Goal: Transaction & Acquisition: Purchase product/service

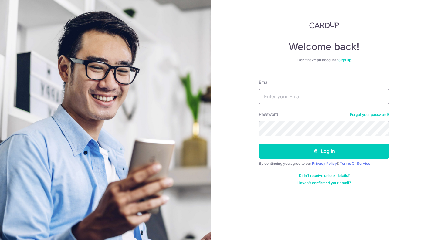
drag, startPoint x: 0, startPoint y: 0, endPoint x: 306, endPoint y: 98, distance: 321.8
click at [306, 98] on input "Email" at bounding box center [324, 96] width 130 height 15
click at [303, 98] on input "Email" at bounding box center [324, 96] width 130 height 15
type input "lokpeisan@hotmail.com"
click at [308, 151] on button "Log in" at bounding box center [324, 151] width 130 height 15
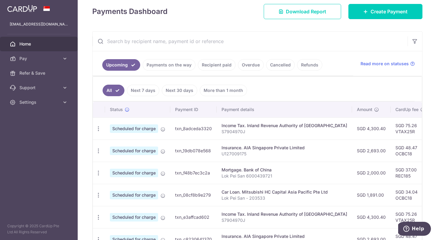
click at [100, 128] on icon "button" at bounding box center [98, 129] width 6 height 6
click at [125, 148] on span "Update payment" at bounding box center [130, 145] width 41 height 7
radio input "true"
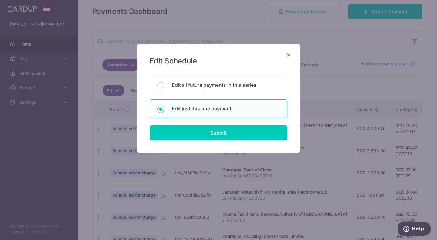
click at [210, 83] on p "Edit all future payments in this series" at bounding box center [226, 84] width 108 height 7
click at [164, 83] on input "Edit all future payments in this series" at bounding box center [160, 85] width 7 height 7
radio input "true"
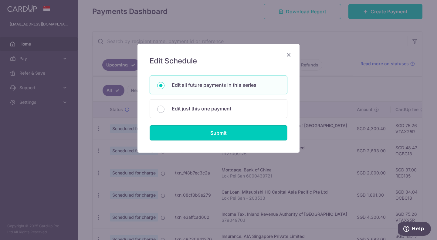
click at [216, 134] on input "Submit" at bounding box center [219, 132] width 138 height 15
radio input "true"
type input "4,300.40"
type input "S7904970J"
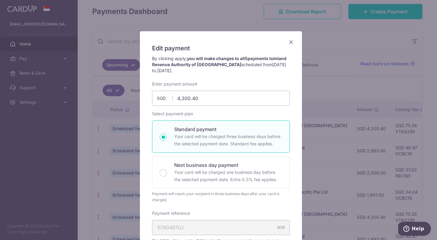
scroll to position [4, 0]
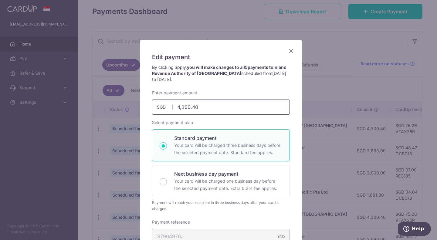
click at [210, 107] on input "4,300.40" at bounding box center [221, 107] width 138 height 15
type input "4"
type input "6,111.12"
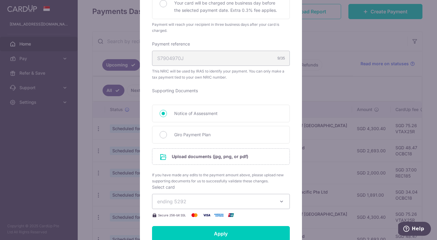
scroll to position [183, 0]
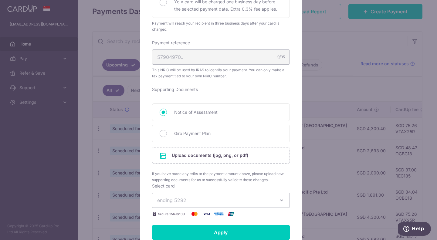
click at [164, 133] on input "Giro Payment Plan" at bounding box center [163, 133] width 7 height 7
radio input "true"
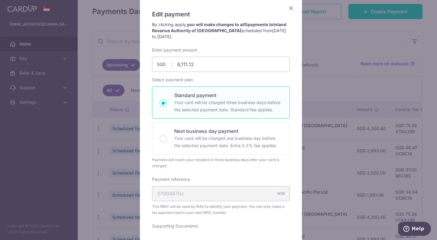
scroll to position [44, 0]
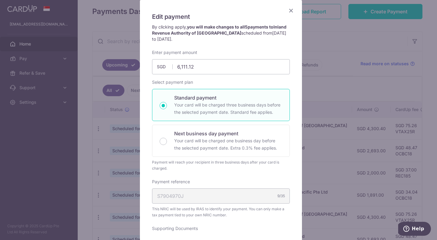
click at [288, 10] on icon "Close" at bounding box center [290, 11] width 7 height 8
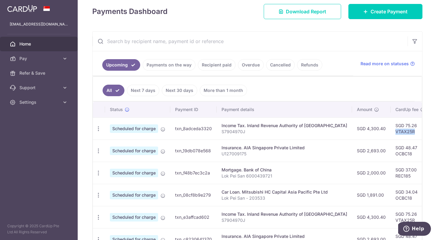
drag, startPoint x: 374, startPoint y: 131, endPoint x: 397, endPoint y: 131, distance: 23.1
click at [397, 131] on td "SGD 75.26 VTAX25R" at bounding box center [410, 128] width 39 height 22
copy td "VTAX25R"
click at [66, 56] on icon at bounding box center [65, 59] width 6 height 6
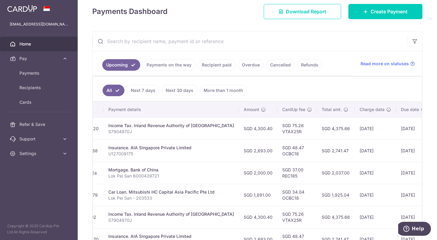
scroll to position [0, 113]
click at [34, 85] on span "Recipients" at bounding box center [39, 88] width 40 height 6
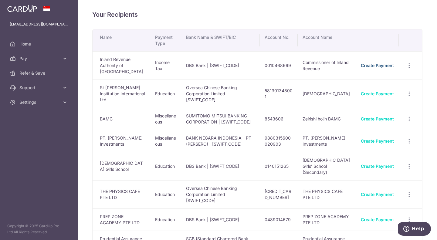
click at [388, 63] on link "Create Payment" at bounding box center [377, 65] width 33 height 5
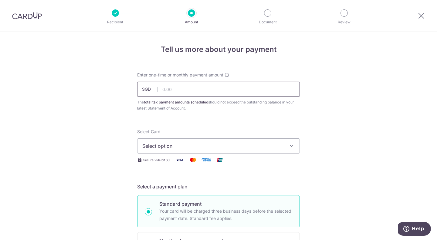
click at [230, 88] on input "text" at bounding box center [218, 89] width 163 height 15
type input "6,111.12"
click at [231, 144] on span "Select option" at bounding box center [212, 145] width 141 height 7
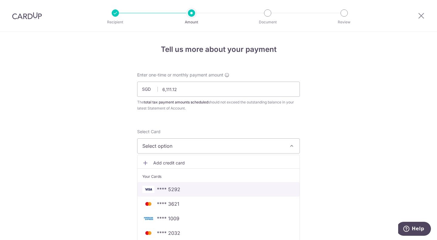
click at [178, 188] on span "**** 5292" at bounding box center [218, 189] width 152 height 7
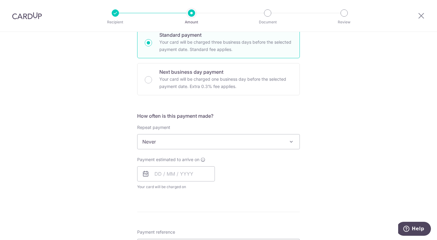
scroll to position [170, 0]
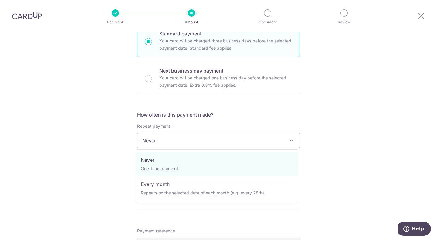
click at [231, 144] on span "Never" at bounding box center [218, 140] width 162 height 15
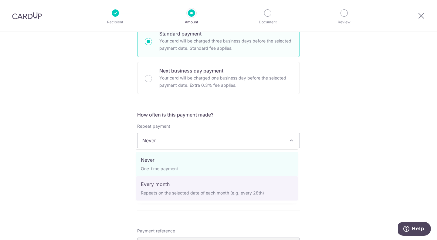
select select "3"
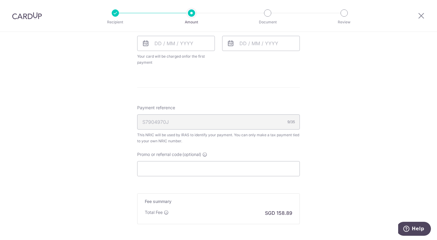
scroll to position [364, 0]
click at [187, 171] on input "Promo or referral code (optional)" at bounding box center [218, 167] width 163 height 15
paste input "3HOME25R"
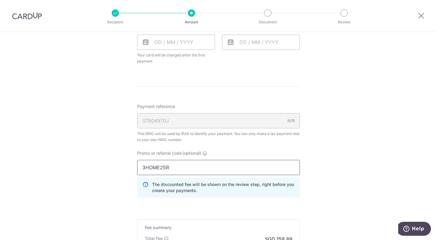
type input "3HOME25R"
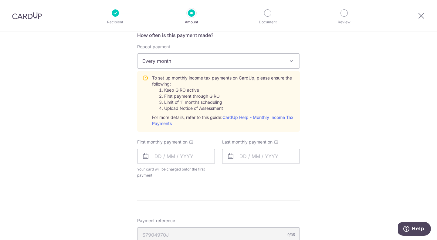
scroll to position [246, 0]
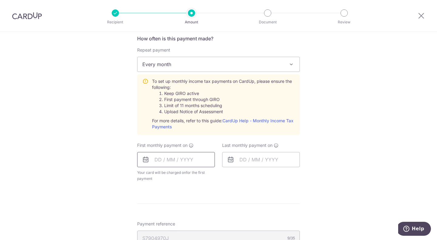
click at [182, 164] on input "text" at bounding box center [176, 159] width 78 height 15
click at [222, 175] on link "Next" at bounding box center [222, 175] width 7 height 7
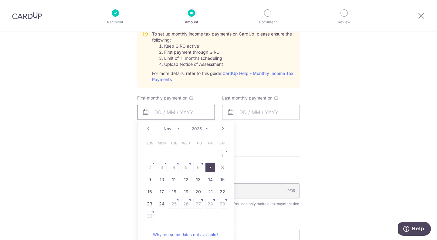
scroll to position [294, 0]
click at [148, 127] on link "Prev" at bounding box center [148, 127] width 7 height 7
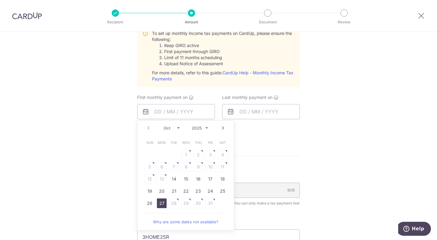
click at [157, 205] on link "27" at bounding box center [162, 203] width 10 height 10
type input "[DATE]"
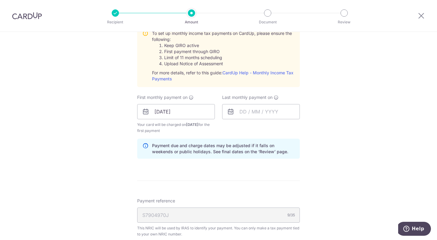
click at [336, 179] on div "Tell us more about your payment Enter one-time or monthly payment amount SGD 6,…" at bounding box center [218, 80] width 437 height 685
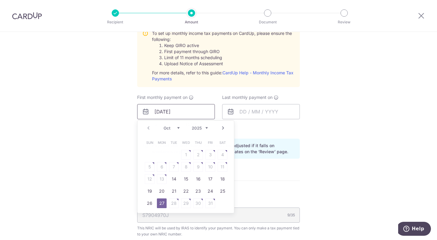
click at [190, 112] on input "[DATE]" at bounding box center [176, 111] width 78 height 15
click at [221, 128] on link "Next" at bounding box center [222, 127] width 7 height 7
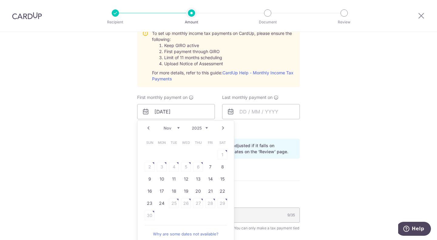
click at [146, 128] on link "Prev" at bounding box center [148, 127] width 7 height 7
click at [162, 203] on link "27" at bounding box center [162, 203] width 10 height 10
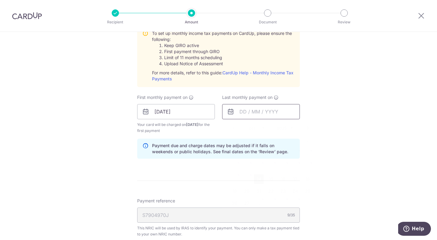
click at [276, 113] on input "text" at bounding box center [261, 111] width 78 height 15
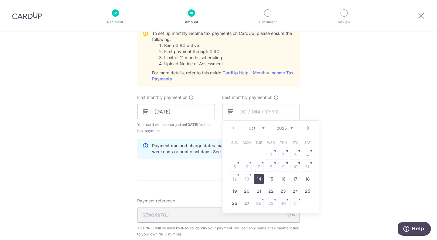
click at [305, 127] on link "Next" at bounding box center [307, 127] width 7 height 7
click at [306, 128] on link "Next" at bounding box center [307, 127] width 7 height 7
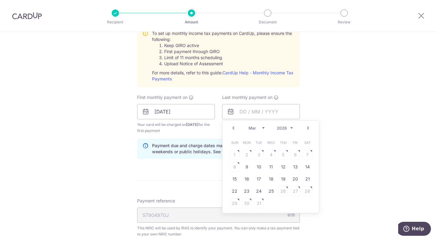
click at [306, 128] on link "Next" at bounding box center [307, 127] width 7 height 7
click at [231, 127] on link "Prev" at bounding box center [233, 127] width 7 height 7
click at [271, 192] on link "25" at bounding box center [271, 191] width 10 height 10
type input "[DATE]"
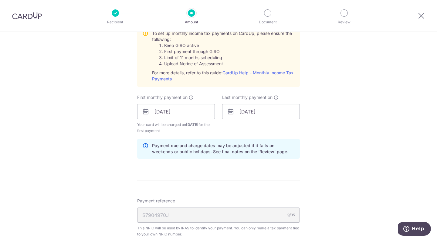
click at [362, 148] on div "Tell us more about your payment Enter one-time or monthly payment amount SGD 6,…" at bounding box center [218, 80] width 437 height 685
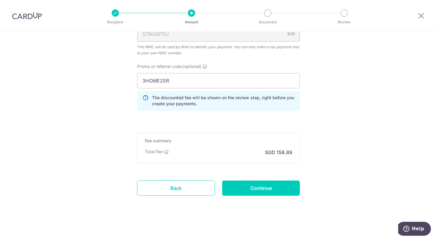
scroll to position [477, 0]
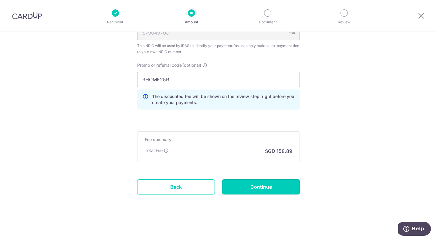
click at [261, 185] on input "Continue" at bounding box center [261, 186] width 78 height 15
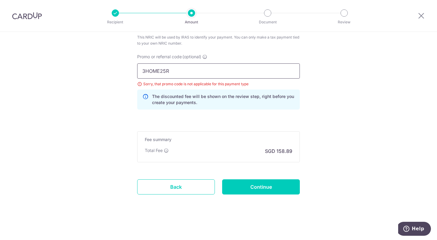
drag, startPoint x: 178, startPoint y: 73, endPoint x: 123, endPoint y: 69, distance: 55.7
paste input "VTAX"
type input "VTAX25R"
click at [271, 187] on input "Continue" at bounding box center [261, 186] width 78 height 15
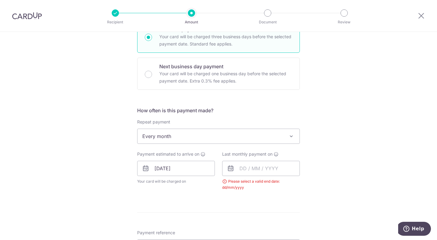
scroll to position [202, 0]
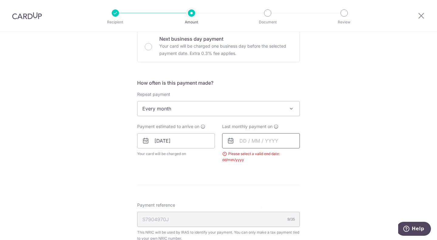
click at [271, 138] on input "text" at bounding box center [261, 140] width 78 height 15
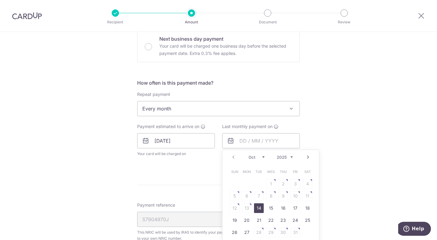
click at [304, 157] on link "Next" at bounding box center [307, 157] width 7 height 7
click at [281, 221] on link "25" at bounding box center [283, 220] width 10 height 10
type input "25/12/2025"
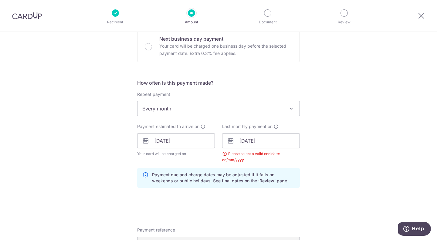
click at [335, 165] on div "Tell us more about your payment Enter one-time or monthly payment amount SGD 6,…" at bounding box center [218, 127] width 437 height 594
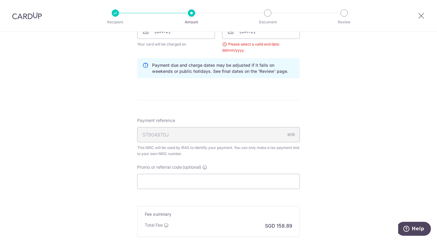
scroll to position [386, 0]
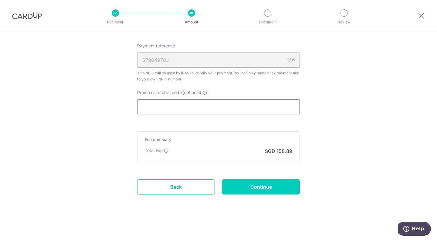
click at [206, 105] on input "Promo or referral code (optional)" at bounding box center [218, 106] width 163 height 15
paste input "VTAX25R"
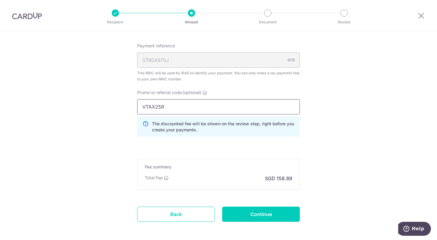
type input "VTAX25R"
click at [262, 213] on input "Continue" at bounding box center [261, 214] width 78 height 15
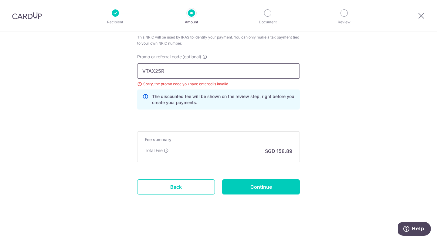
click at [196, 75] on input "VTAX25R" at bounding box center [218, 70] width 163 height 15
type input "VTAX25R"
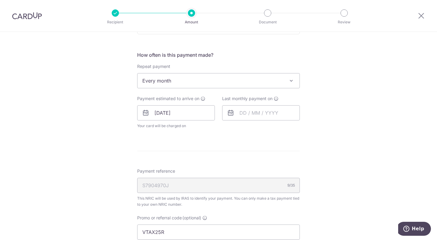
scroll to position [227, 0]
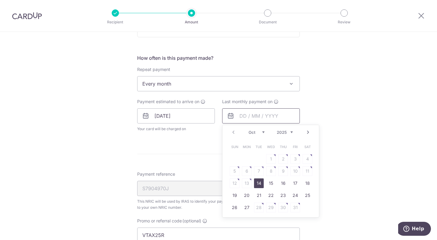
click at [264, 115] on input "text" at bounding box center [261, 115] width 78 height 15
click at [307, 134] on link "Next" at bounding box center [307, 132] width 7 height 7
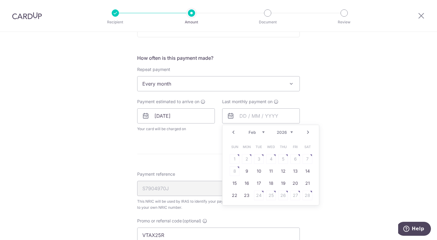
click at [307, 134] on link "Next" at bounding box center [307, 132] width 7 height 7
click at [270, 195] on link "25" at bounding box center [271, 196] width 10 height 10
type input "[DATE]"
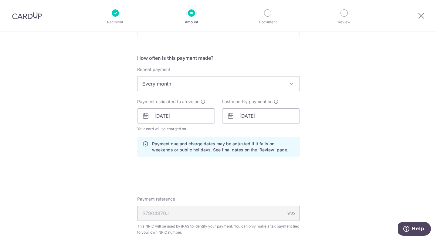
click at [338, 181] on div "Tell us more about your payment Enter one-time or monthly payment amount SGD 6,…" at bounding box center [218, 117] width 437 height 624
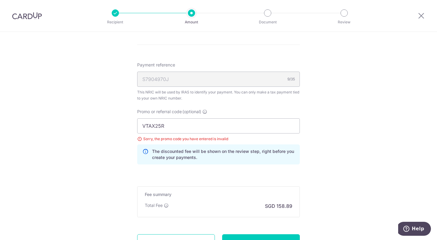
scroll to position [416, 0]
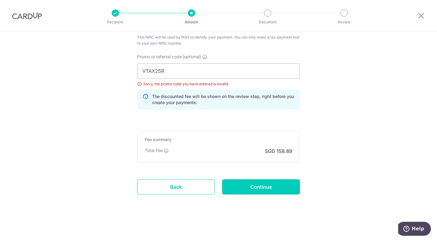
click at [275, 188] on input "Continue" at bounding box center [261, 186] width 78 height 15
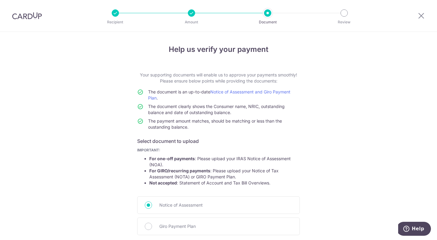
scroll to position [70, 0]
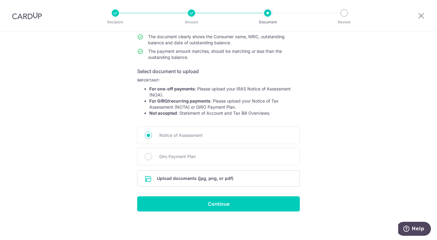
click at [169, 157] on span "Giro Payment Plan" at bounding box center [225, 156] width 133 height 7
click at [152, 157] on input "Giro Payment Plan" at bounding box center [148, 156] width 7 height 7
radio input "true"
click at [190, 177] on input "file" at bounding box center [218, 179] width 162 height 16
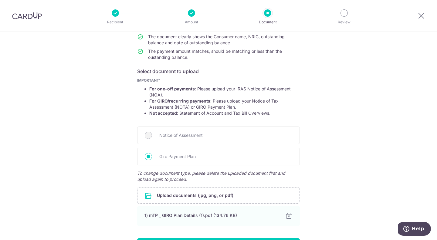
scroll to position [112, 0]
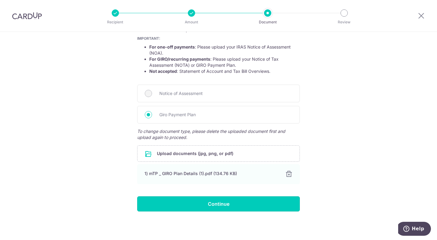
click at [217, 205] on input "Continue" at bounding box center [218, 203] width 163 height 15
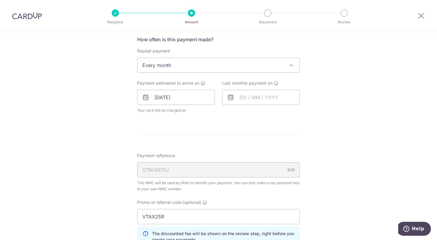
scroll to position [250, 0]
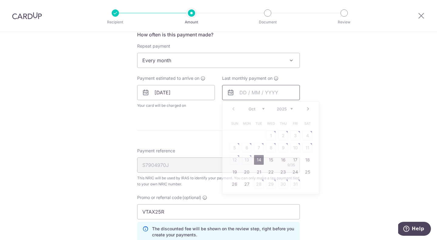
click at [266, 93] on input "text" at bounding box center [261, 92] width 78 height 15
click at [307, 109] on link "Next" at bounding box center [307, 108] width 7 height 7
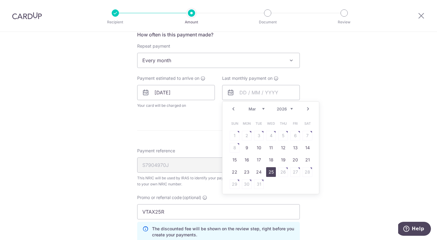
click at [271, 170] on link "25" at bounding box center [271, 172] width 10 height 10
type input "25/03/2026"
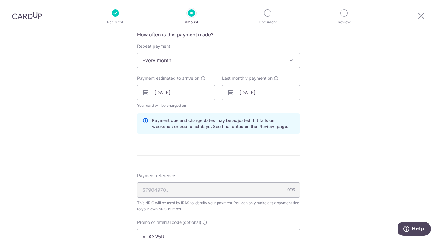
click at [346, 166] on div "Tell us more about your payment Enter one-time or monthly payment amount SGD 6,…" at bounding box center [218, 90] width 437 height 616
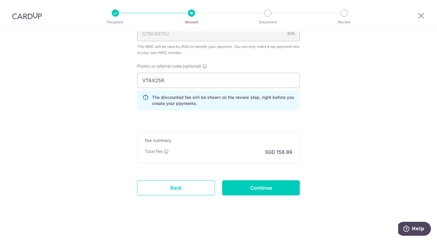
scroll to position [408, 0]
click at [276, 188] on input "Continue" at bounding box center [261, 186] width 78 height 15
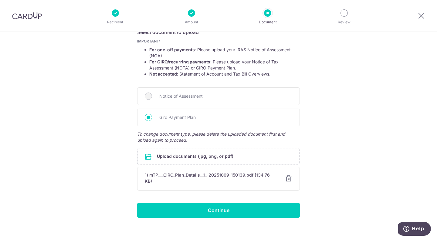
scroll to position [115, 0]
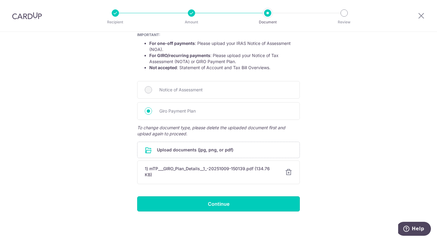
click at [222, 207] on input "Continue" at bounding box center [218, 203] width 163 height 15
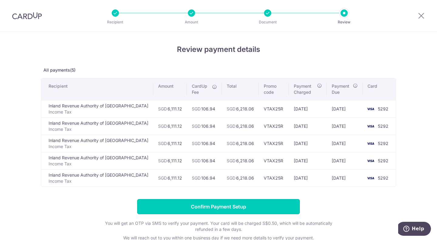
click at [209, 209] on input "Confirm Payment Setup" at bounding box center [218, 206] width 163 height 15
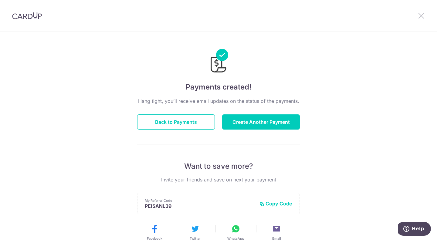
click at [423, 12] on icon at bounding box center [421, 16] width 7 height 8
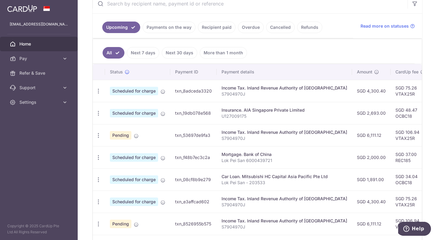
scroll to position [117, 0]
click at [99, 92] on icon "button" at bounding box center [98, 91] width 6 height 6
click at [129, 121] on span "Cancel payment" at bounding box center [130, 122] width 41 height 7
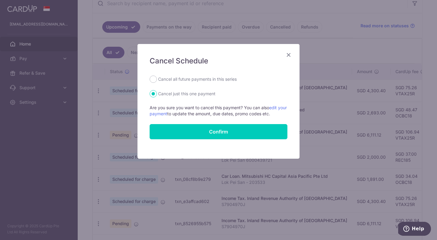
click at [214, 79] on label "Cancel all future payments in this series" at bounding box center [197, 79] width 79 height 7
click at [157, 79] on input "Cancel all future payments in this series" at bounding box center [153, 79] width 7 height 7
radio input "true"
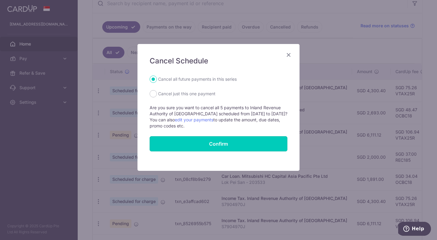
click at [225, 147] on button "Confirm" at bounding box center [219, 143] width 138 height 15
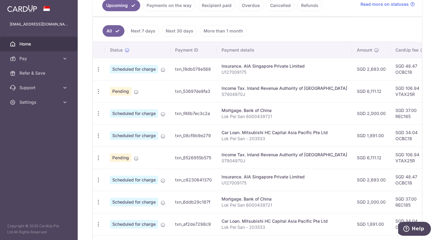
scroll to position [146, 0]
click at [64, 57] on icon at bounding box center [65, 59] width 6 height 6
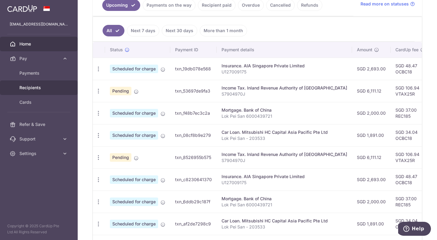
click at [34, 87] on span "Recipients" at bounding box center [39, 88] width 40 height 6
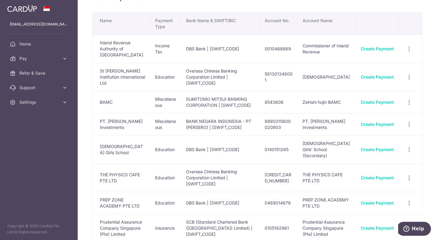
scroll to position [16, 0]
click at [63, 55] on link "Pay" at bounding box center [39, 58] width 78 height 15
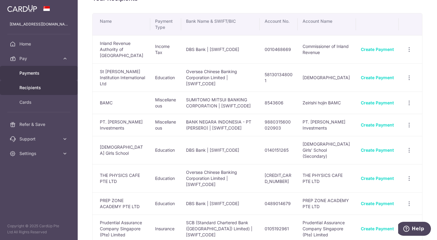
click at [36, 72] on span "Payments" at bounding box center [39, 73] width 40 height 6
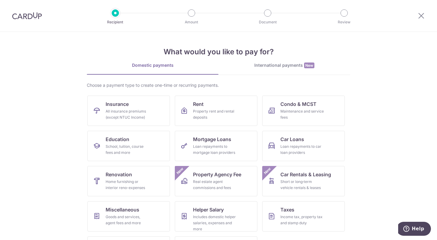
scroll to position [32, 0]
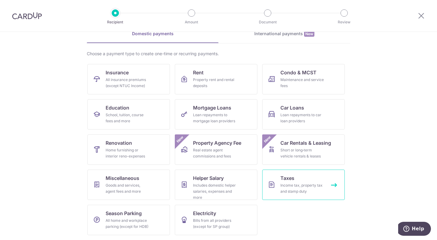
click at [289, 183] on div "Income tax, property tax and stamp duty" at bounding box center [302, 188] width 44 height 12
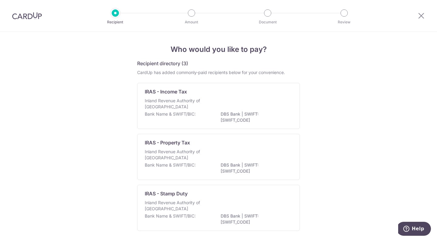
click at [290, 92] on div "IRAS - Income Tax Inland Revenue Authority of [GEOGRAPHIC_DATA] Bank Name & SWI…" at bounding box center [218, 106] width 163 height 46
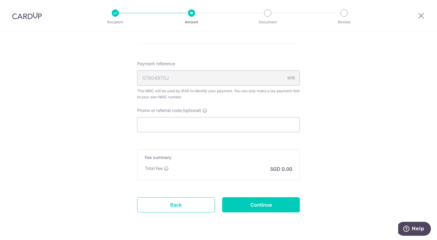
scroll to position [355, 0]
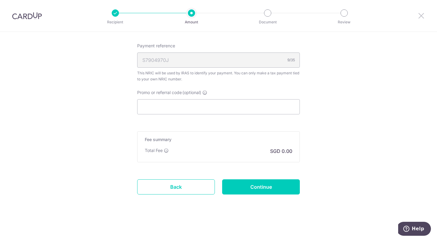
click at [419, 18] on icon at bounding box center [421, 16] width 7 height 8
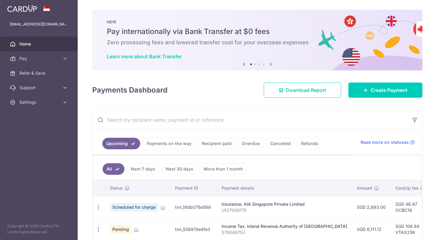
click at [67, 59] on icon at bounding box center [65, 59] width 6 height 6
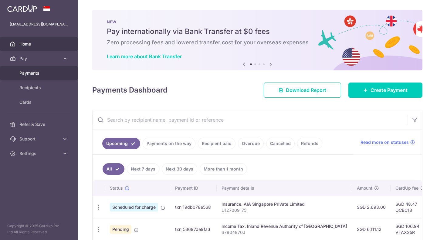
click at [33, 74] on span "Payments" at bounding box center [39, 73] width 40 height 6
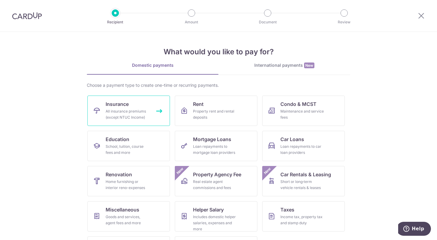
click at [122, 107] on span "Insurance" at bounding box center [117, 103] width 23 height 7
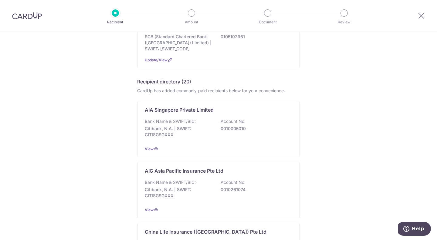
scroll to position [89, 0]
click at [174, 129] on p "Citibank, N.A. | SWIFT: CITISGSGXXX" at bounding box center [179, 131] width 68 height 12
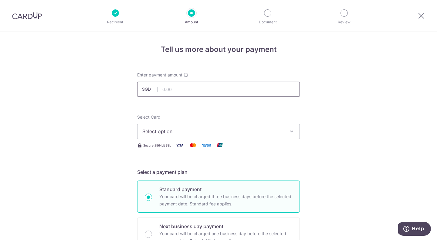
click at [192, 86] on input "text" at bounding box center [218, 89] width 163 height 15
type input "9"
type input "833.33"
click at [221, 131] on span "Select option" at bounding box center [212, 131] width 141 height 7
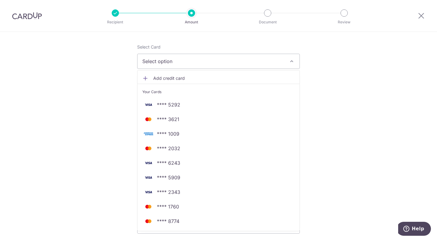
scroll to position [70, 0]
click at [178, 108] on link "**** 5292" at bounding box center [218, 104] width 162 height 15
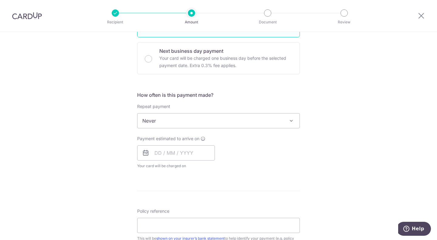
scroll to position [205, 0]
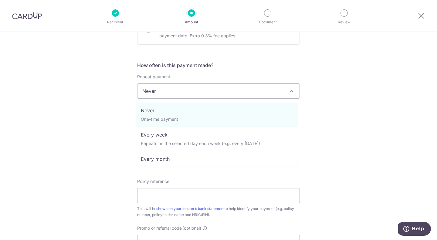
click at [199, 93] on span "Never" at bounding box center [218, 91] width 162 height 15
select select "3"
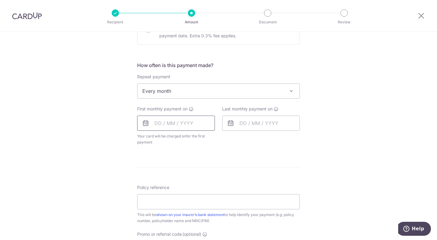
click at [180, 122] on input "text" at bounding box center [176, 123] width 78 height 15
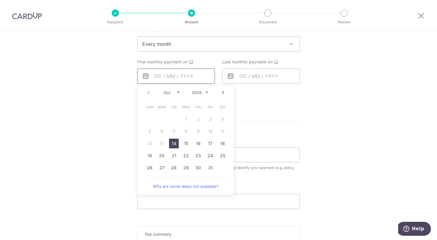
scroll to position [253, 0]
click at [173, 141] on link "14" at bounding box center [174, 143] width 10 height 10
type input "[DATE]"
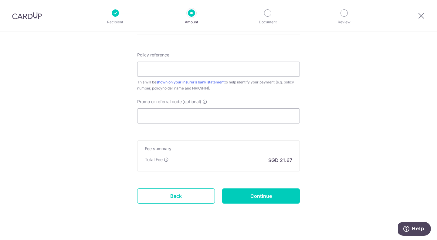
scroll to position [372, 0]
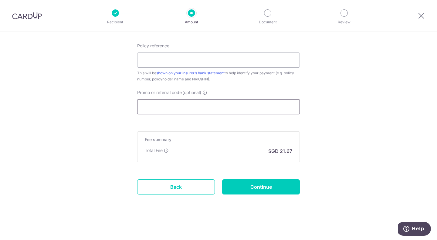
click at [189, 109] on input "Promo or referral code (optional)" at bounding box center [218, 106] width 163 height 15
paste input "3HOME25R"
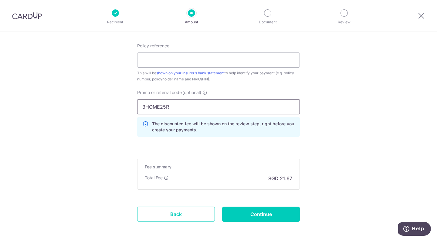
type input "3HOME25R"
click at [165, 61] on input "Policy reference" at bounding box center [218, 59] width 163 height 15
type input "U127282523"
click at [274, 213] on input "Continue" at bounding box center [261, 214] width 78 height 15
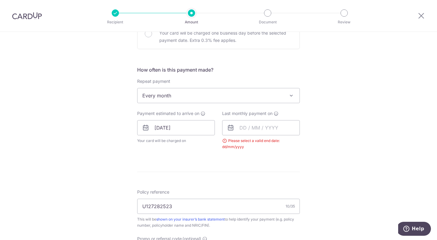
scroll to position [196, 0]
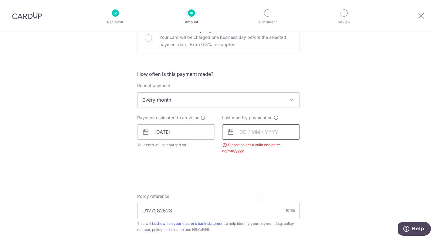
click at [263, 133] on input "text" at bounding box center [261, 131] width 78 height 15
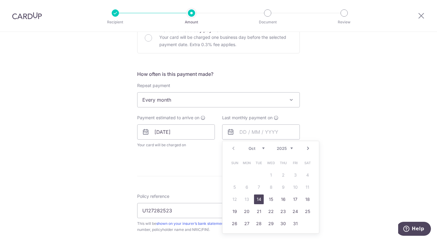
click at [308, 148] on link "Next" at bounding box center [307, 148] width 7 height 7
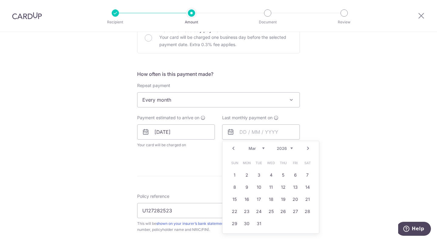
click at [308, 148] on link "Next" at bounding box center [307, 148] width 7 height 7
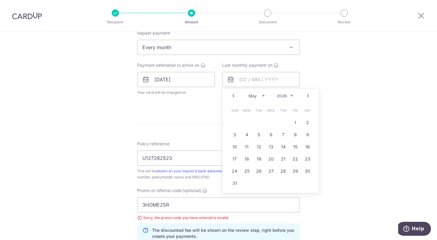
click at [306, 95] on link "Next" at bounding box center [307, 95] width 7 height 7
click at [244, 148] on link "15" at bounding box center [247, 147] width 10 height 10
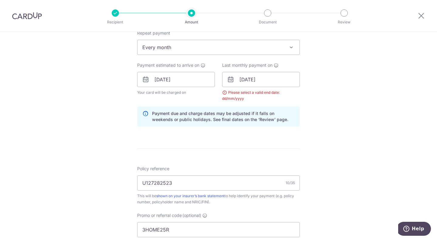
click at [325, 147] on div "Tell us more about your payment Enter payment amount SGD 833.33 833.33 Select C…" at bounding box center [218, 91] width 437 height 616
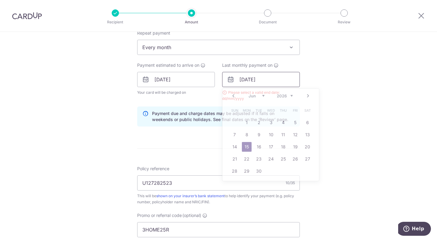
click at [281, 80] on input "15/06/2026" at bounding box center [261, 79] width 78 height 15
click at [295, 135] on link "12" at bounding box center [295, 135] width 10 height 10
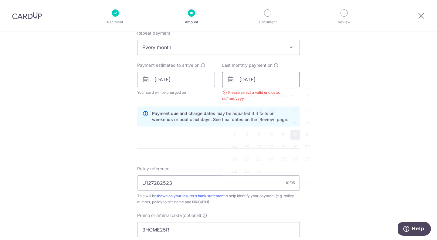
click at [258, 78] on input "12/06/2026" at bounding box center [261, 79] width 78 height 15
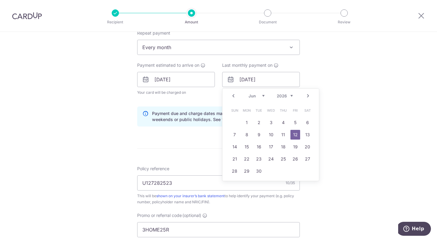
click at [232, 95] on link "Prev" at bounding box center [233, 95] width 7 height 7
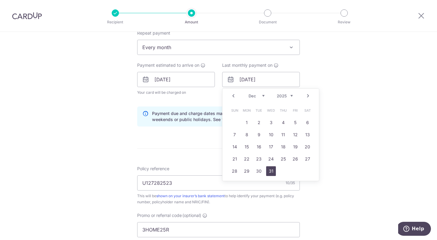
click at [270, 170] on link "31" at bounding box center [271, 171] width 10 height 10
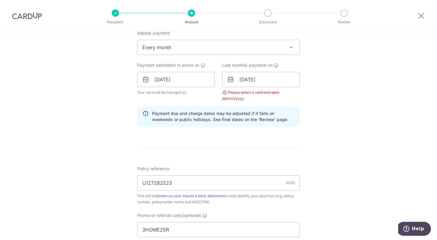
click at [341, 165] on div "Tell us more about your payment Enter payment amount SGD 833.33 833.33 Select C…" at bounding box center [218, 91] width 437 height 616
click at [272, 77] on input "31/12/2025" at bounding box center [261, 79] width 78 height 15
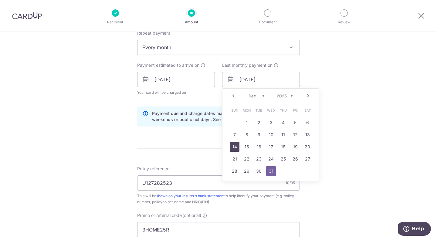
click at [232, 145] on link "14" at bounding box center [235, 147] width 10 height 10
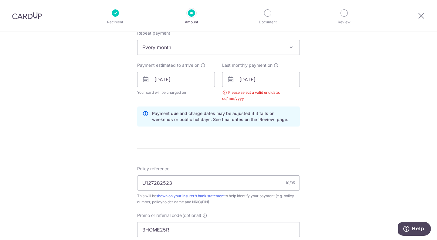
click at [323, 112] on div "Tell us more about your payment Enter payment amount SGD 833.33 833.33 Select C…" at bounding box center [218, 91] width 437 height 616
click at [285, 79] on input "14/12/2025" at bounding box center [261, 79] width 78 height 15
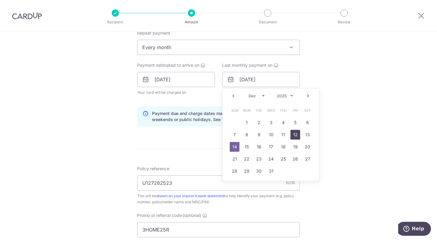
click at [296, 136] on link "12" at bounding box center [295, 135] width 10 height 10
type input "12/12/2025"
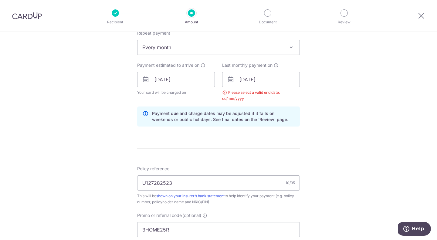
click at [332, 129] on div "Tell us more about your payment Enter payment amount SGD 833.33 833.33 Select C…" at bounding box center [218, 91] width 437 height 616
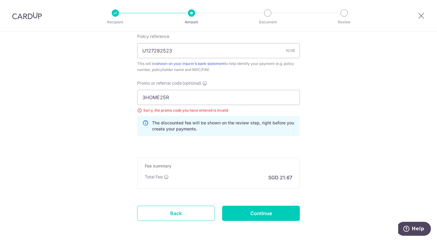
scroll to position [381, 0]
click at [268, 209] on input "Continue" at bounding box center [261, 212] width 78 height 15
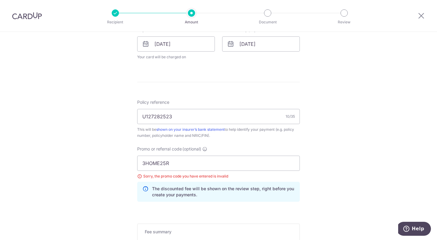
scroll to position [285, 0]
click at [156, 160] on input "3HOME25R" at bounding box center [218, 162] width 163 height 15
type input "3HOME25R"
click at [359, 130] on div "Tell us more about your payment Enter payment amount SGD 833.33 833.33 Select C…" at bounding box center [218, 39] width 437 height 585
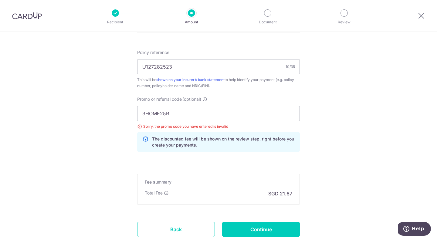
scroll to position [337, 0]
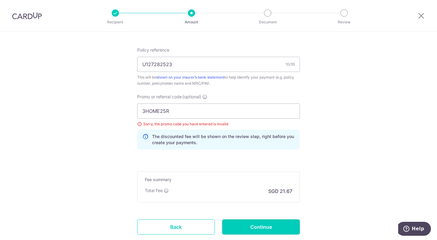
click at [278, 222] on input "Continue" at bounding box center [261, 226] width 78 height 15
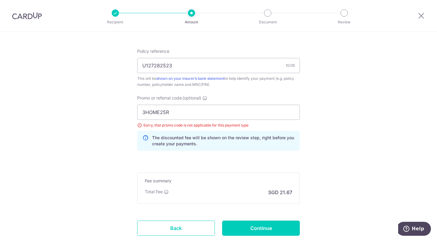
scroll to position [337, 0]
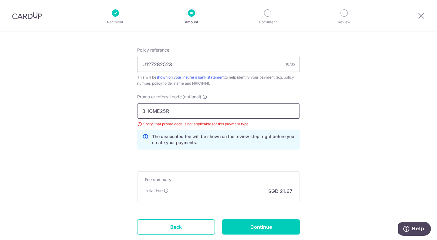
drag, startPoint x: 187, startPoint y: 113, endPoint x: 116, endPoint y: 105, distance: 72.1
paste input "OCBC18"
type input "OCBC18"
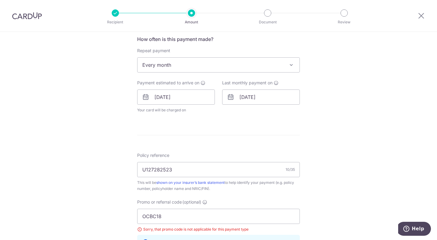
scroll to position [226, 0]
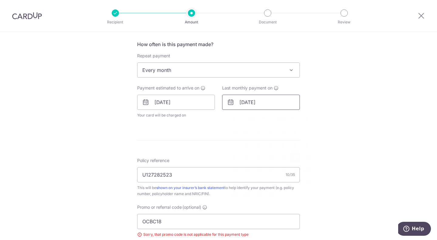
click at [270, 103] on input "12/12/2025" at bounding box center [261, 102] width 78 height 15
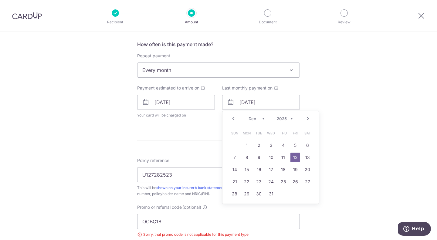
click at [306, 118] on link "Next" at bounding box center [307, 118] width 7 height 7
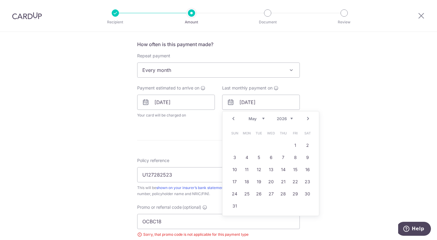
click at [306, 118] on link "Next" at bounding box center [307, 118] width 7 height 7
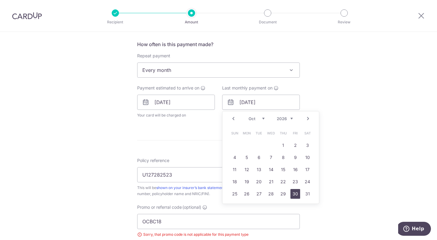
click at [296, 196] on link "30" at bounding box center [295, 194] width 10 height 10
type input "30/10/2026"
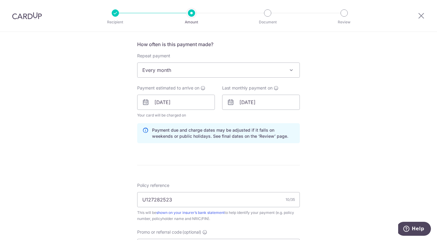
click at [342, 175] on div "Tell us more about your payment Enter payment amount SGD 833.33 833.33 Select C…" at bounding box center [218, 111] width 437 height 610
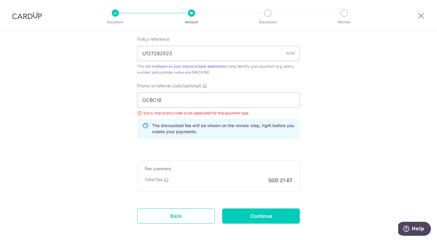
scroll to position [401, 0]
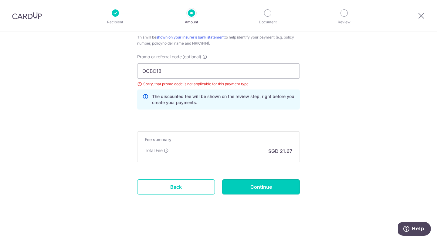
click at [278, 184] on input "Continue" at bounding box center [261, 186] width 78 height 15
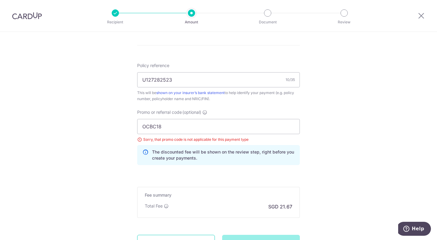
scroll to position [351, 0]
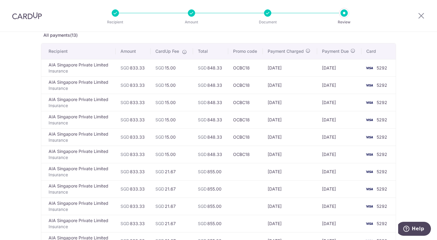
scroll to position [181, 0]
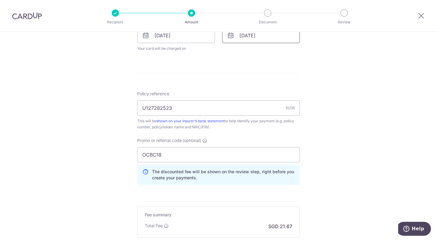
click at [264, 39] on input "30/10/2026" at bounding box center [261, 35] width 78 height 15
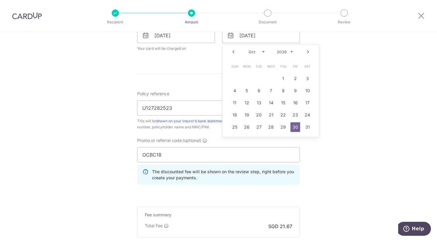
click at [232, 52] on link "Prev" at bounding box center [233, 51] width 7 height 7
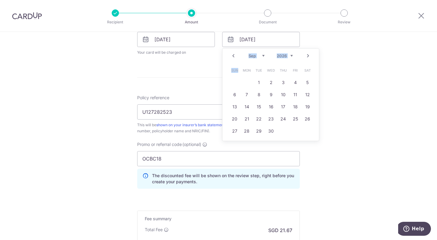
click at [232, 52] on div "Prev Next Jan Feb Mar Apr May Jun Jul Aug Sep Oct Nov Dec 2025 2026 2027 2028 2…" at bounding box center [270, 56] width 96 height 15
click at [233, 56] on link "Prev" at bounding box center [233, 55] width 7 height 7
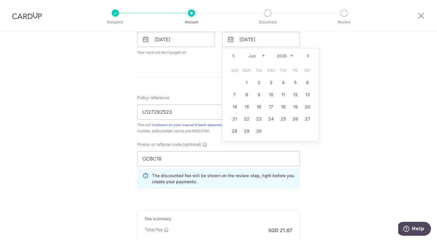
click at [233, 56] on link "Prev" at bounding box center [233, 55] width 7 height 7
click at [297, 99] on link "13" at bounding box center [295, 95] width 10 height 10
type input "13/03/2026"
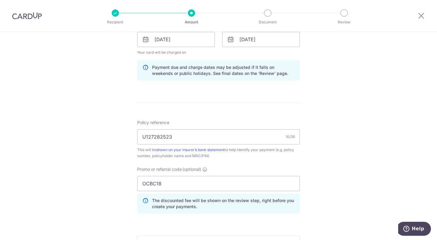
scroll to position [393, 0]
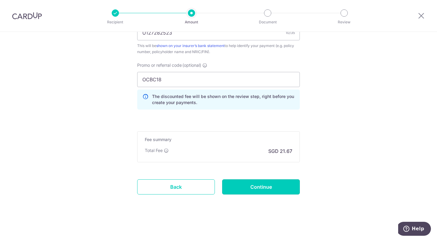
click at [258, 190] on input "Continue" at bounding box center [261, 186] width 78 height 15
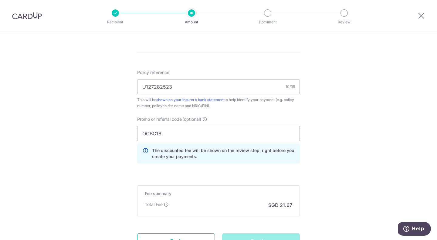
scroll to position [339, 0]
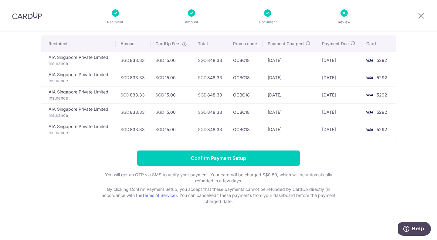
scroll to position [43, 0]
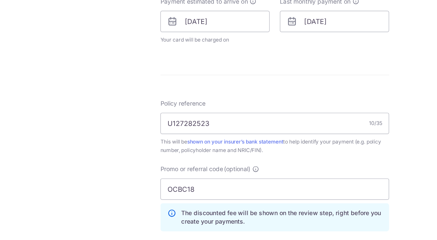
scroll to position [368, 0]
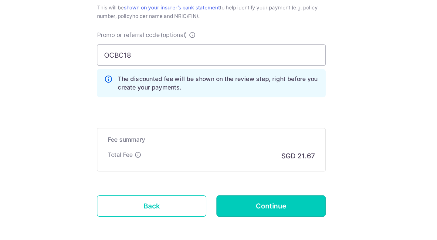
click at [259, 187] on input "Continue" at bounding box center [261, 186] width 78 height 15
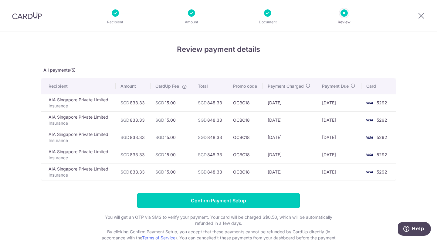
click at [239, 199] on input "Confirm Payment Setup" at bounding box center [218, 200] width 163 height 15
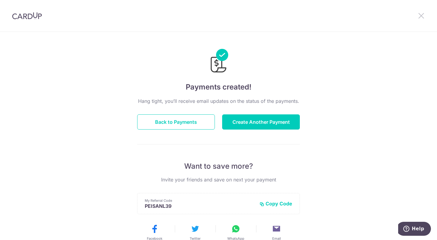
click at [423, 16] on icon at bounding box center [421, 16] width 7 height 8
